Goal: Find contact information: Find contact information

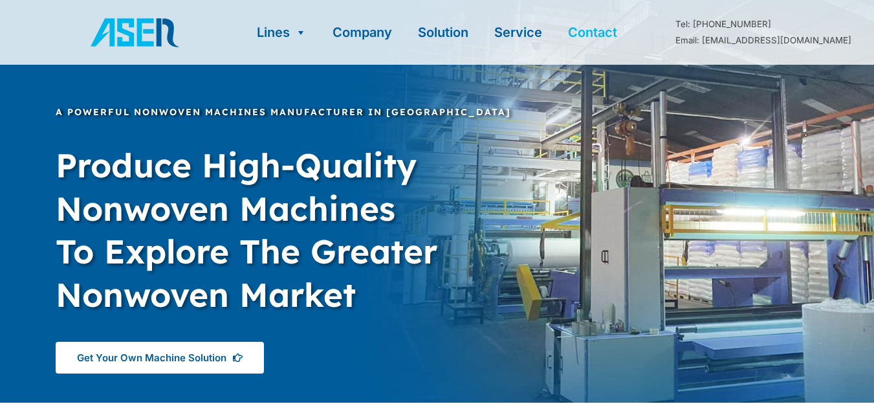
click at [609, 36] on link "Contact" at bounding box center [592, 32] width 75 height 65
click at [607, 34] on link "Contact" at bounding box center [592, 32] width 75 height 65
click at [610, 36] on link "Contact" at bounding box center [592, 32] width 75 height 65
click at [609, 36] on link "Contact" at bounding box center [592, 32] width 75 height 65
